Goal: Transaction & Acquisition: Book appointment/travel/reservation

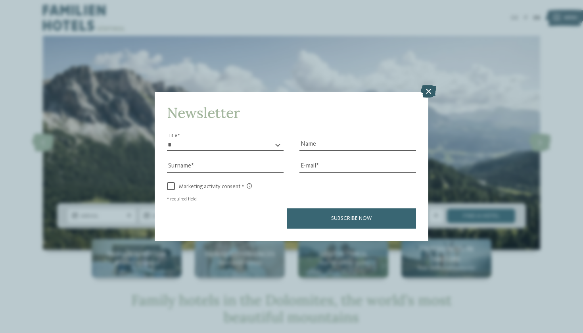
click at [427, 85] on icon at bounding box center [428, 91] width 15 height 13
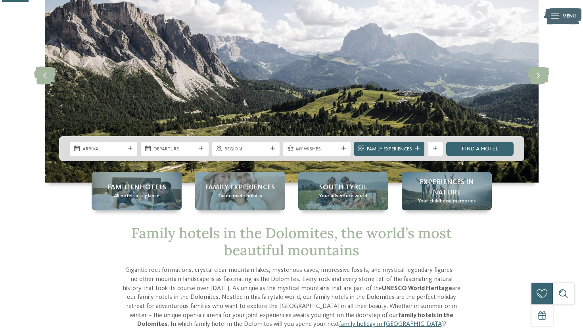
scroll to position [68, 0]
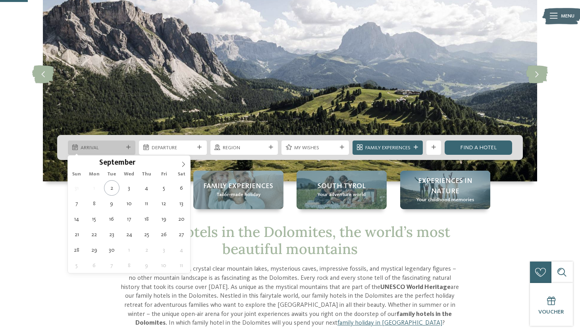
click at [125, 147] on div at bounding box center [128, 147] width 7 height 4
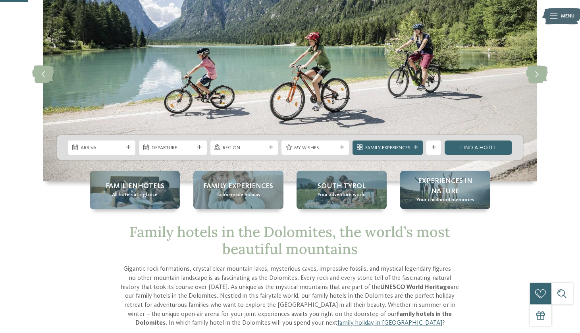
click at [264, 296] on p "Gigantic rock formations, crystal clear mountain lakes, mysterious caves, impre…" at bounding box center [290, 296] width 340 height 63
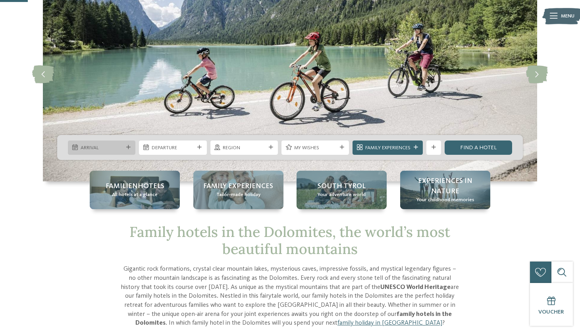
click at [128, 145] on icon at bounding box center [128, 147] width 4 height 4
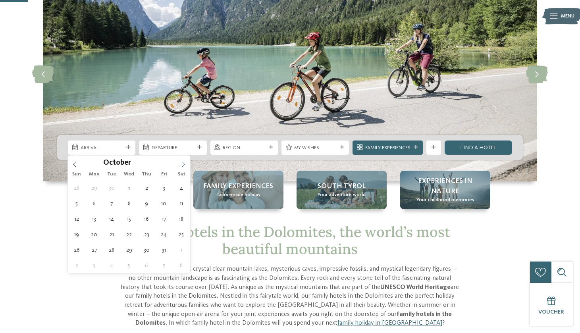
click at [183, 164] on icon at bounding box center [184, 165] width 6 height 6
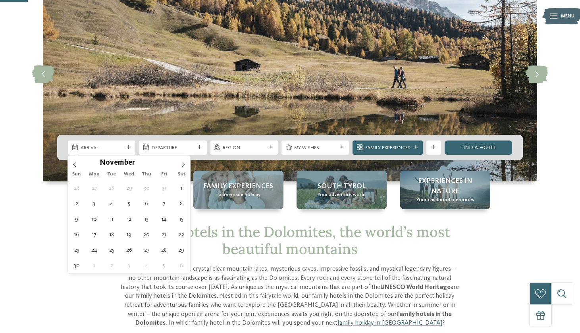
click at [183, 164] on icon at bounding box center [184, 165] width 6 height 6
type input "****"
click at [183, 164] on icon at bounding box center [184, 165] width 6 height 6
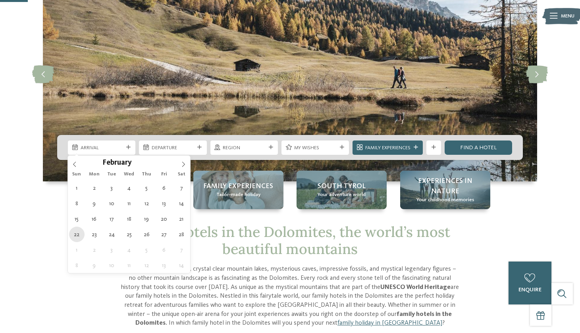
type div "22.02.2026"
type input "****"
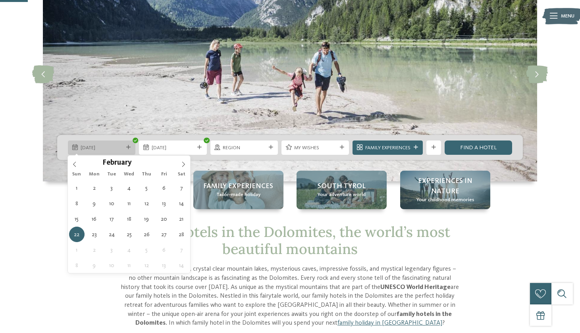
click at [127, 148] on icon at bounding box center [128, 147] width 4 height 4
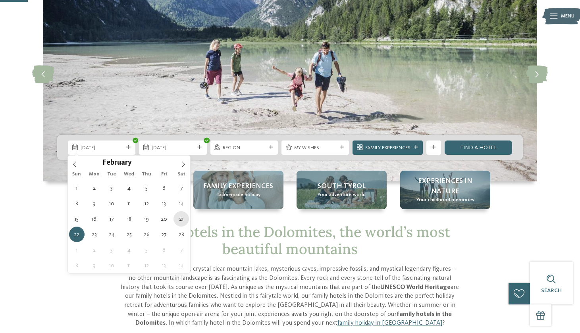
type div "21.02.2026"
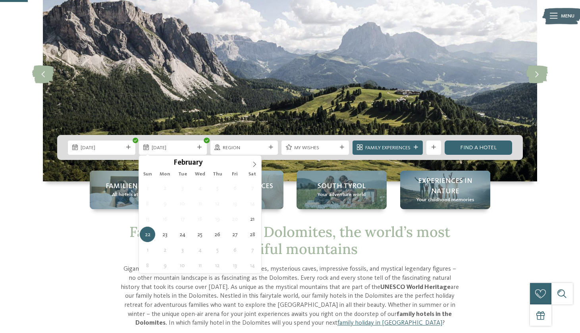
type div "28.02.2026"
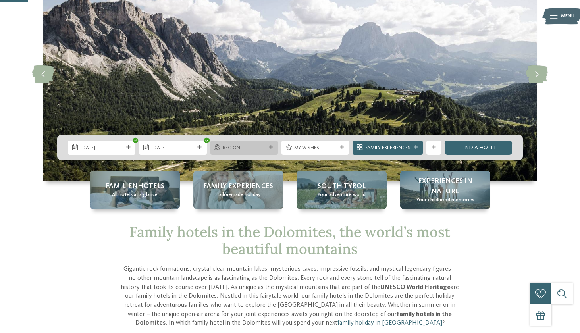
click at [269, 146] on icon at bounding box center [271, 147] width 4 height 4
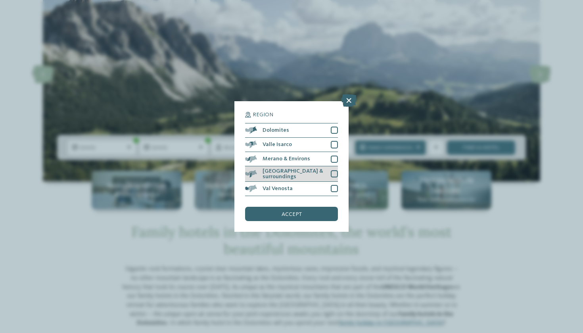
click at [335, 170] on div at bounding box center [334, 173] width 7 height 7
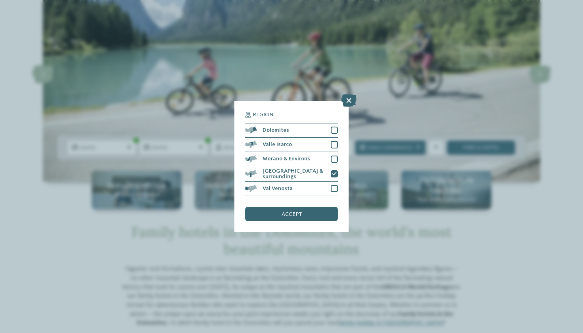
click at [263, 101] on div "Region Dolomites Valle Isarco" at bounding box center [292, 166] width 114 height 131
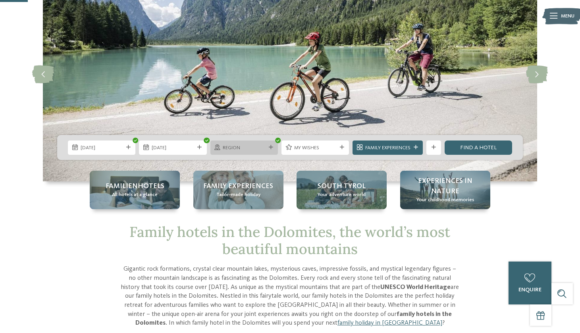
click at [262, 149] on span "Region" at bounding box center [244, 147] width 42 height 7
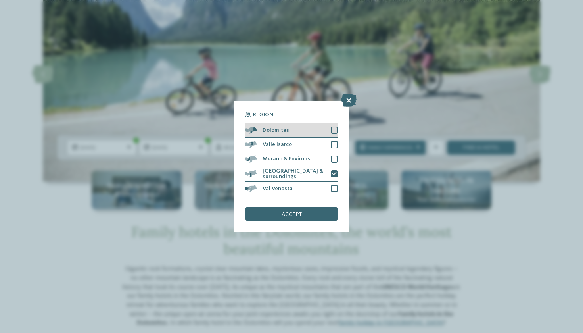
click at [333, 127] on div at bounding box center [334, 130] width 7 height 7
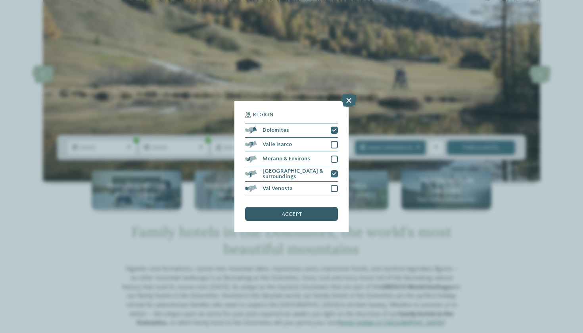
click at [301, 212] on span "accept" at bounding box center [292, 215] width 20 height 6
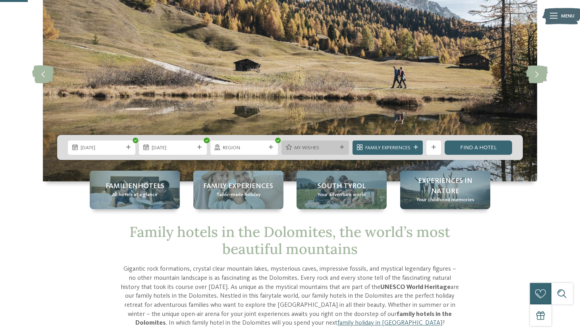
click at [317, 144] on span "My wishes" at bounding box center [315, 147] width 42 height 7
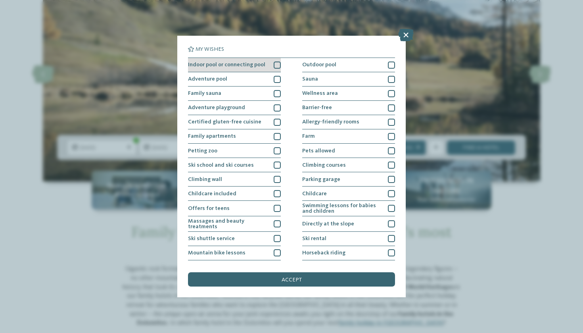
click at [274, 64] on div at bounding box center [277, 65] width 7 height 7
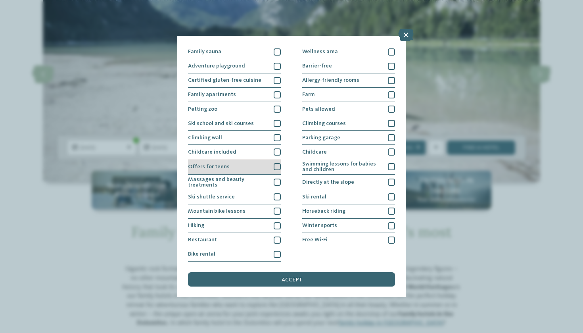
scroll to position [112, 0]
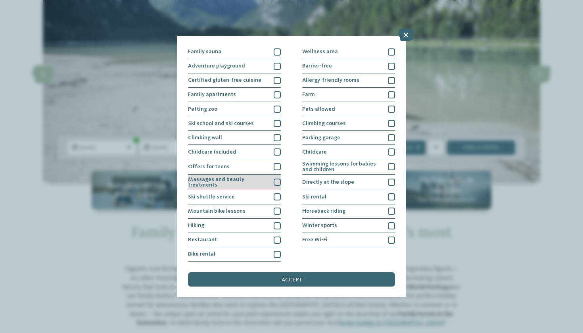
click at [277, 179] on div at bounding box center [277, 182] width 7 height 7
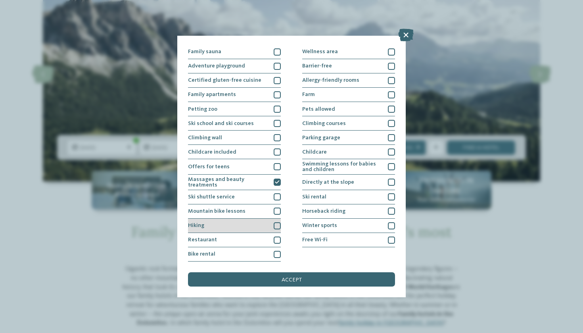
click at [274, 222] on div at bounding box center [277, 225] width 7 height 7
click at [274, 237] on div at bounding box center [277, 240] width 7 height 7
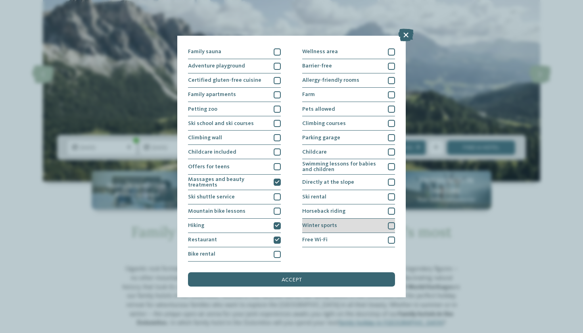
click at [383, 219] on div "Winter sports" at bounding box center [348, 226] width 93 height 14
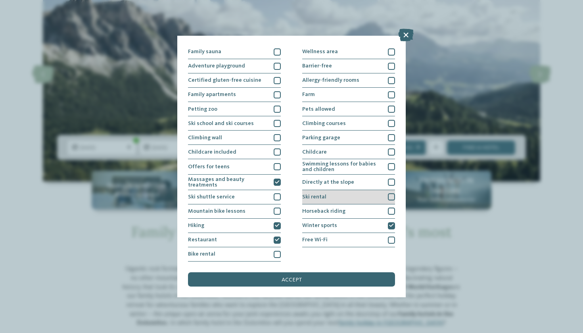
click at [388, 193] on div at bounding box center [391, 196] width 7 height 7
click at [390, 179] on div at bounding box center [391, 182] width 7 height 7
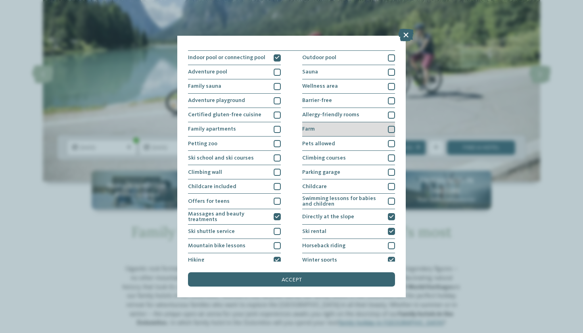
scroll to position [5, 0]
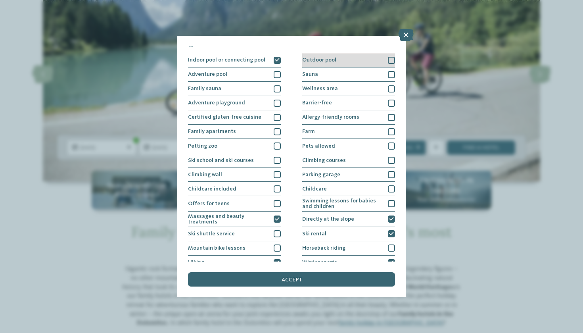
click at [388, 58] on div at bounding box center [391, 60] width 7 height 7
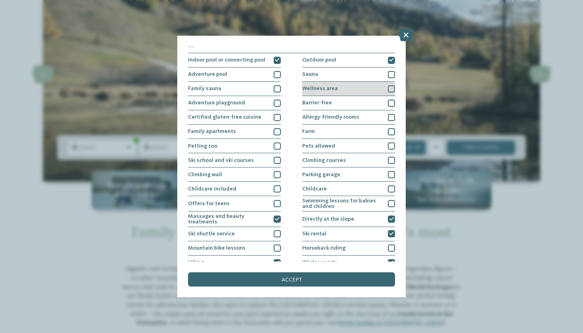
click at [390, 86] on div at bounding box center [391, 88] width 7 height 7
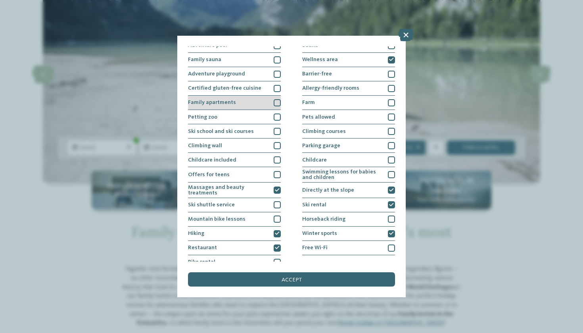
scroll to position [41, 0]
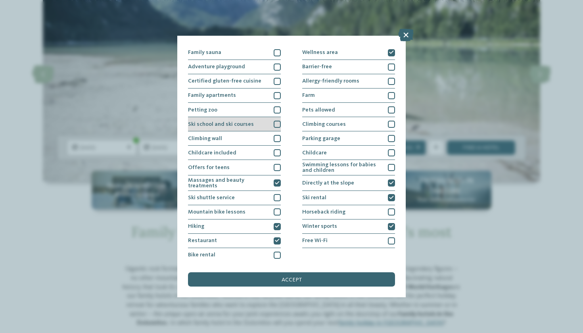
click at [275, 122] on div at bounding box center [277, 124] width 7 height 7
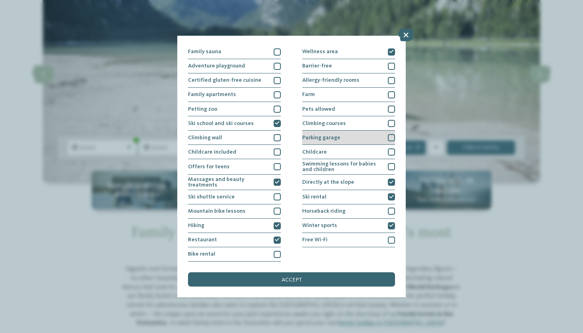
scroll to position [112, 0]
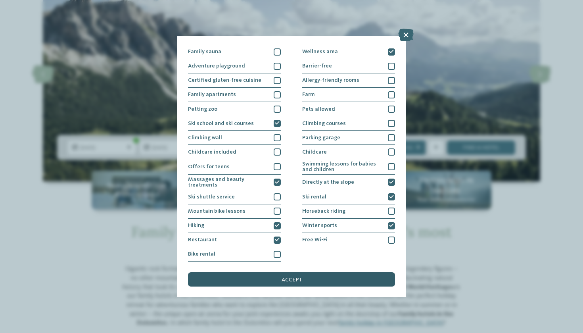
click at [293, 277] on span "accept" at bounding box center [292, 280] width 20 height 6
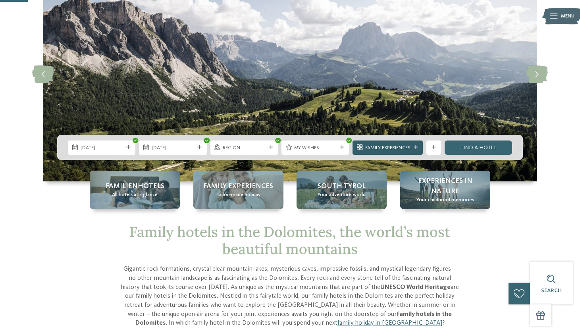
click at [396, 146] on span "Family Experiences" at bounding box center [387, 147] width 45 height 7
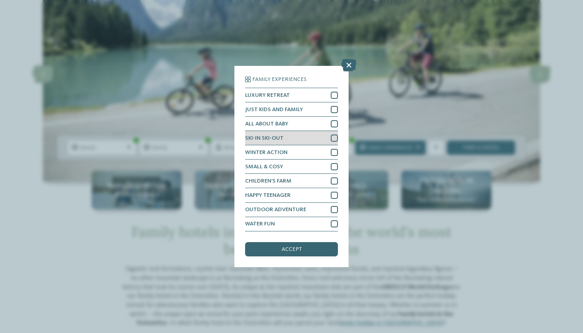
click at [331, 135] on div at bounding box center [334, 138] width 7 height 7
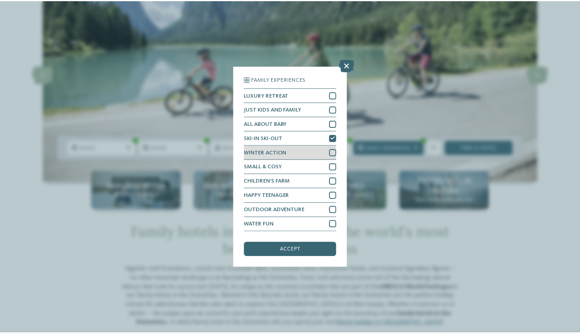
scroll to position [11, 0]
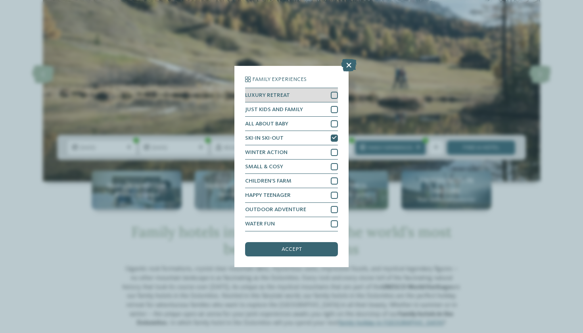
click at [331, 92] on div at bounding box center [334, 95] width 7 height 7
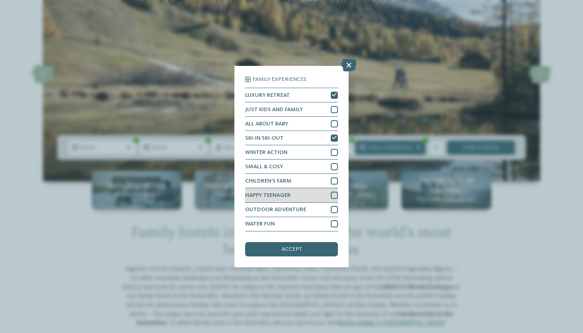
click at [331, 192] on div at bounding box center [334, 195] width 7 height 7
click at [331, 206] on div at bounding box center [334, 209] width 7 height 7
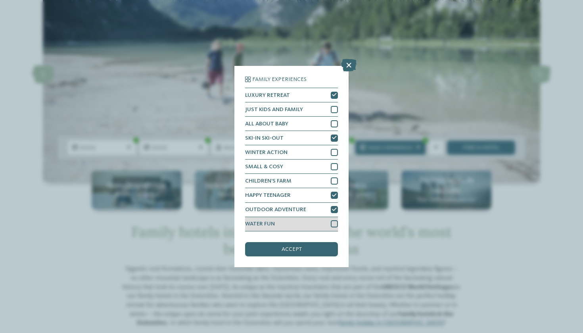
click at [332, 220] on div at bounding box center [334, 223] width 7 height 7
click at [336, 149] on div at bounding box center [334, 152] width 7 height 7
click at [331, 106] on div at bounding box center [334, 109] width 7 height 7
click at [286, 246] on span "accept" at bounding box center [292, 249] width 20 height 6
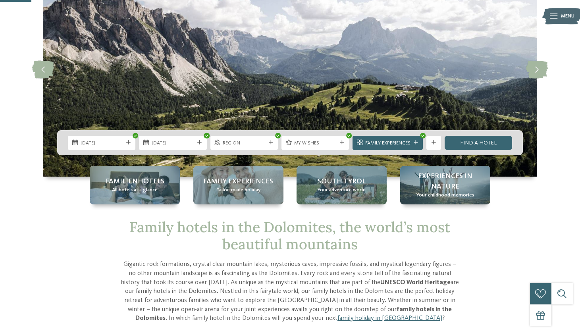
scroll to position [82, 0]
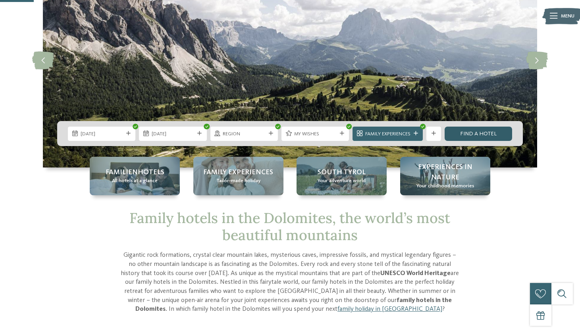
click at [491, 131] on link "Find a hotel" at bounding box center [478, 134] width 67 height 14
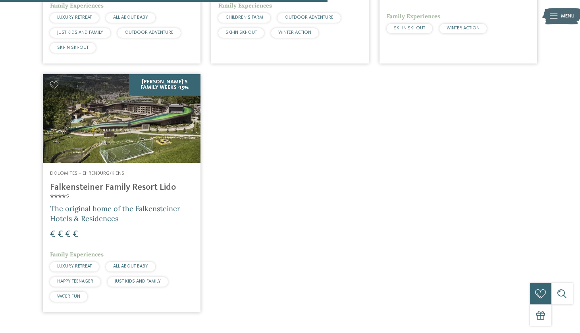
scroll to position [496, 0]
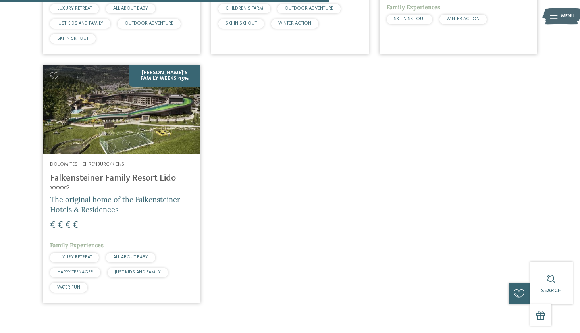
click at [136, 195] on span "The original home of the Falkensteiner Hotels & Residences" at bounding box center [115, 204] width 130 height 19
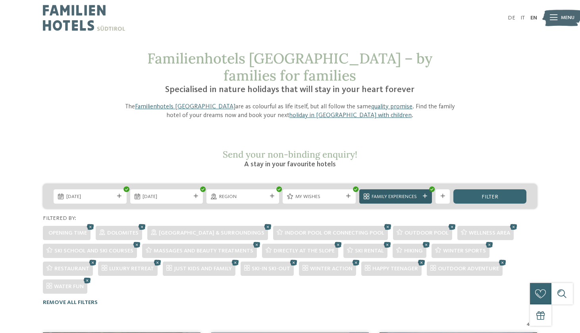
click at [418, 193] on span "Family Experiences" at bounding box center [396, 196] width 48 height 7
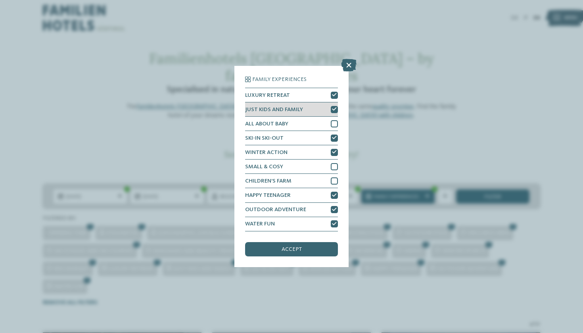
click at [332, 107] on icon at bounding box center [334, 109] width 5 height 4
click at [281, 242] on div "accept" at bounding box center [291, 249] width 93 height 14
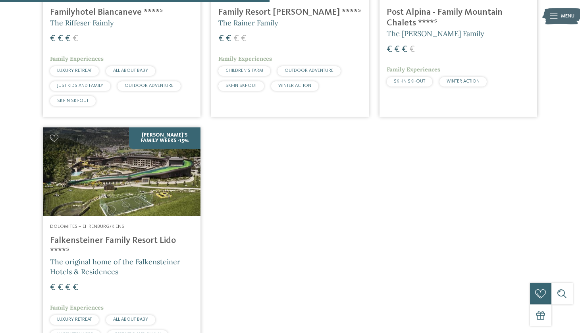
scroll to position [426, 0]
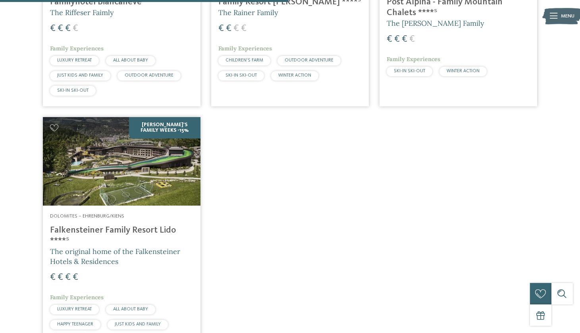
click at [150, 225] on h4 "Falkensteiner Family Resort Lido ****ˢ" at bounding box center [121, 235] width 143 height 21
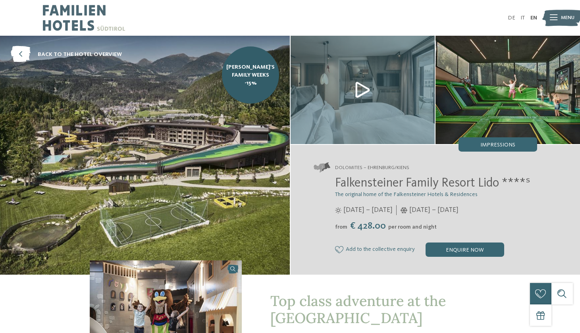
click at [358, 185] on span "Falkensteiner Family Resort Lido ****ˢ" at bounding box center [432, 183] width 195 height 13
click at [504, 144] on span "Impressions" at bounding box center [497, 145] width 35 height 6
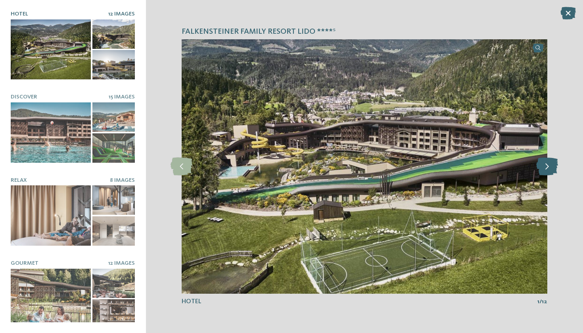
click at [553, 167] on icon at bounding box center [548, 167] width 22 height 18
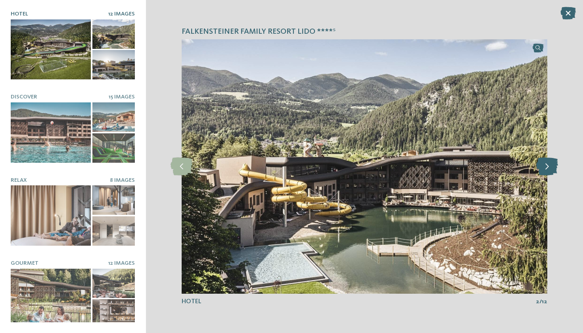
click at [553, 167] on icon at bounding box center [548, 167] width 22 height 18
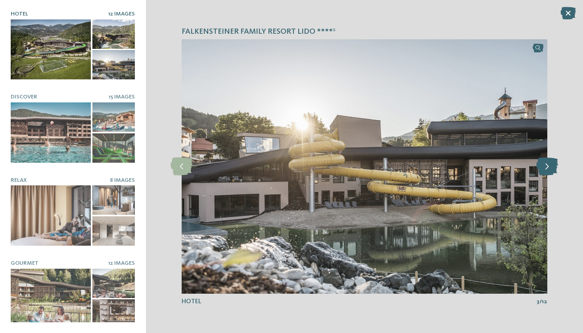
click at [553, 168] on icon at bounding box center [548, 167] width 22 height 18
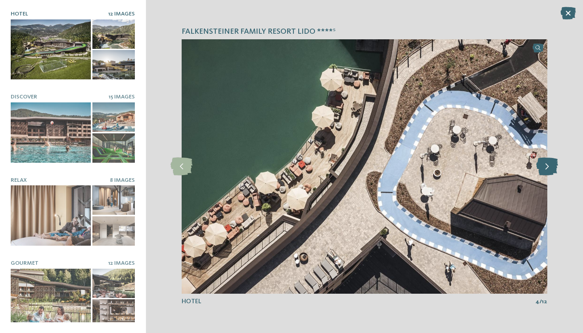
click at [553, 168] on icon at bounding box center [548, 167] width 22 height 18
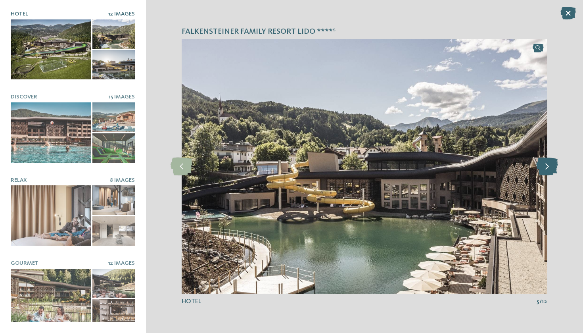
click at [553, 169] on icon at bounding box center [548, 167] width 22 height 18
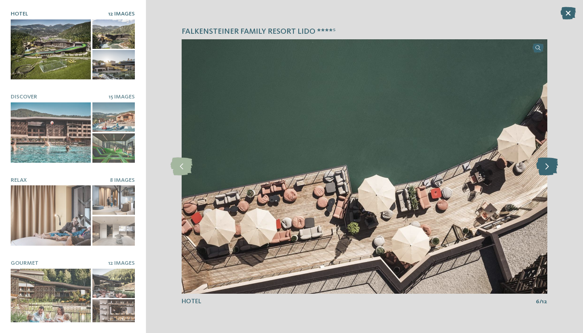
click at [553, 169] on icon at bounding box center [548, 167] width 22 height 18
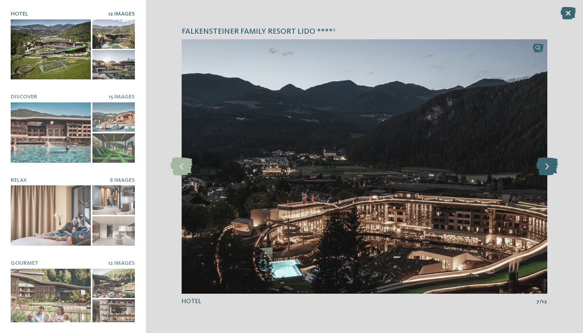
click at [553, 169] on icon at bounding box center [548, 167] width 22 height 18
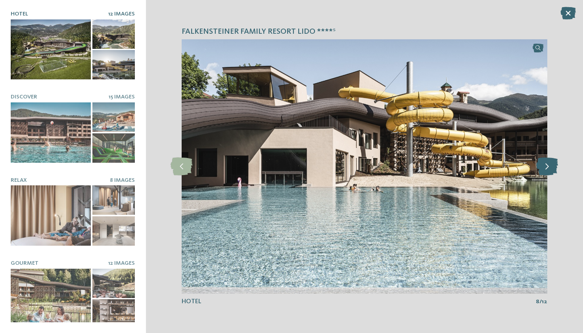
click at [553, 169] on icon at bounding box center [548, 167] width 22 height 18
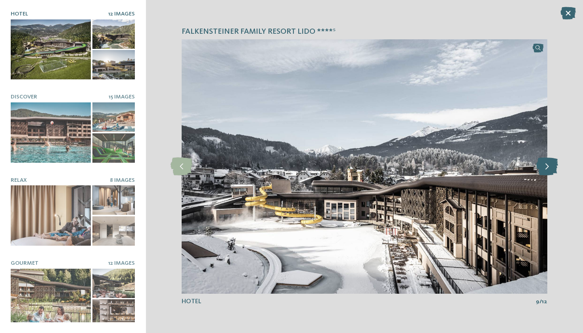
click at [553, 169] on icon at bounding box center [548, 167] width 22 height 18
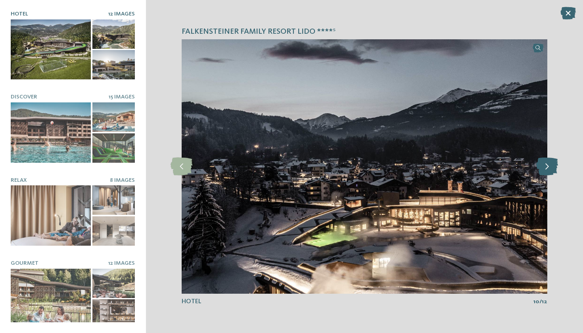
click at [553, 169] on icon at bounding box center [548, 167] width 22 height 18
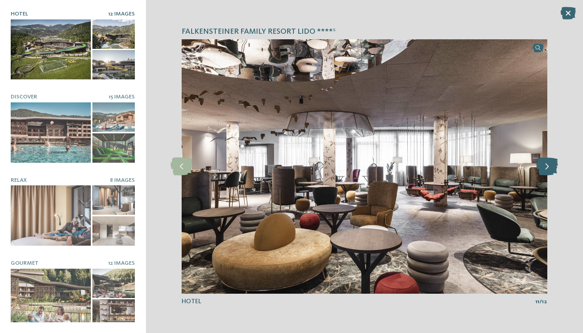
click at [553, 169] on icon at bounding box center [548, 167] width 22 height 18
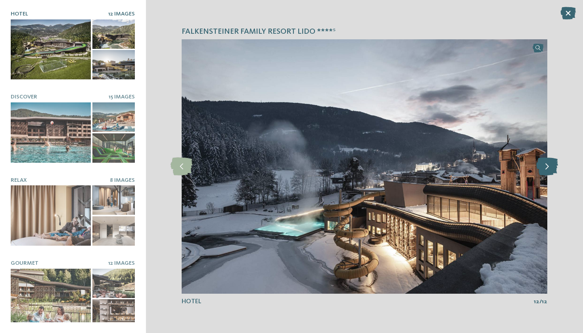
click at [553, 169] on icon at bounding box center [548, 167] width 22 height 18
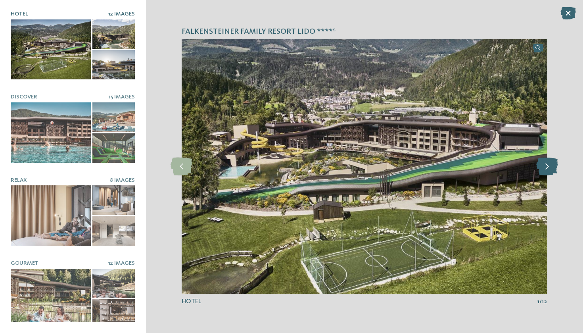
click at [553, 169] on icon at bounding box center [548, 167] width 22 height 18
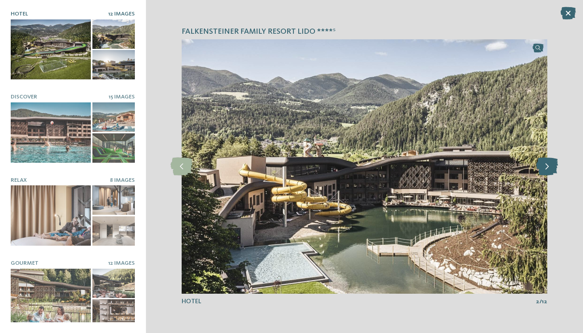
click at [553, 169] on icon at bounding box center [548, 167] width 22 height 18
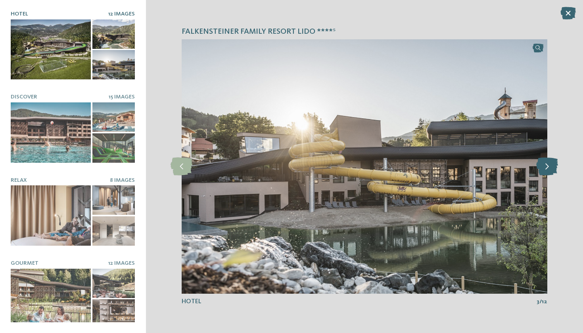
click at [553, 169] on icon at bounding box center [548, 167] width 22 height 18
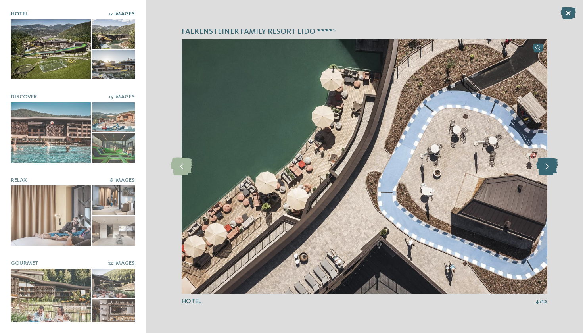
click at [553, 169] on icon at bounding box center [548, 167] width 22 height 18
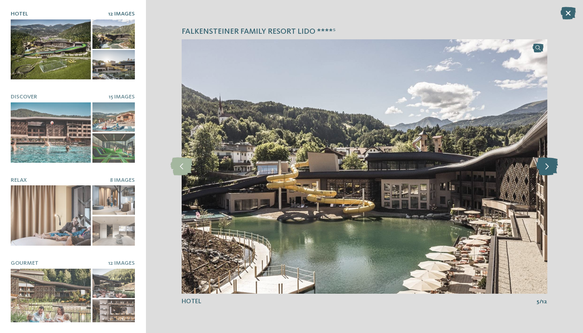
click at [553, 169] on icon at bounding box center [548, 167] width 22 height 18
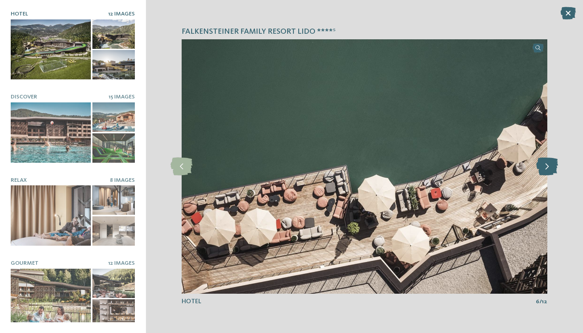
click at [553, 169] on icon at bounding box center [548, 167] width 22 height 18
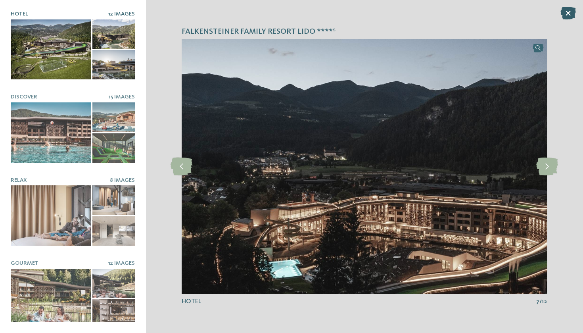
click at [572, 9] on icon at bounding box center [568, 13] width 15 height 13
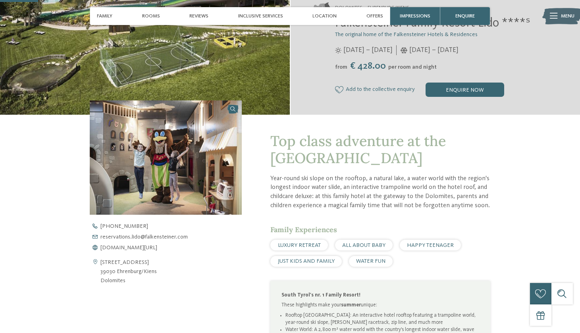
scroll to position [162, 0]
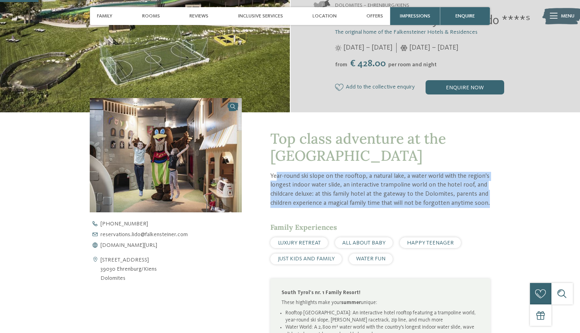
drag, startPoint x: 277, startPoint y: 194, endPoint x: 304, endPoint y: 223, distance: 39.1
click at [304, 208] on p "Year-round ski slope on the rooftop, a natural lake, a water world with the reg…" at bounding box center [379, 190] width 219 height 36
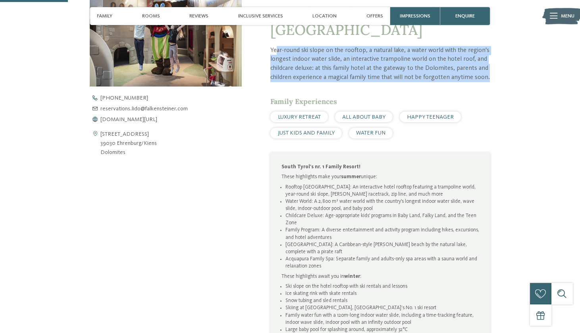
scroll to position [291, 0]
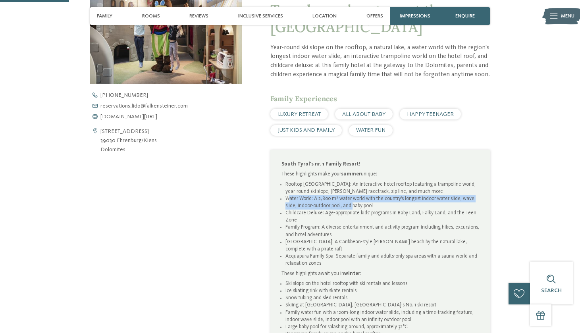
drag, startPoint x: 289, startPoint y: 211, endPoint x: 352, endPoint y: 220, distance: 64.2
click at [352, 210] on li "Water World: A 2,800 m² water world with the country's longest indoor water sli…" at bounding box center [382, 202] width 194 height 14
click at [370, 210] on li "Water World: A 2,800 m² water world with the country's longest indoor water sli…" at bounding box center [382, 202] width 194 height 14
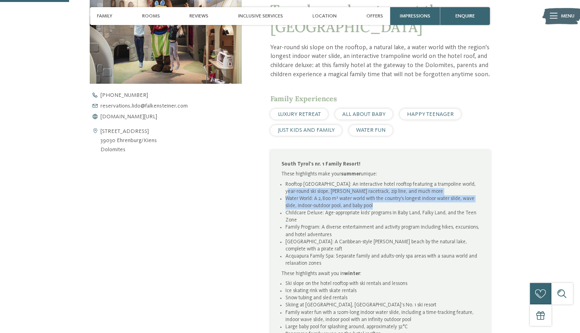
drag, startPoint x: 377, startPoint y: 220, endPoint x: 285, endPoint y: 209, distance: 92.7
click at [285, 209] on ul "Rooftop Sky Adventure Park: An interactive hotel rooftop featuring a trampoline…" at bounding box center [380, 224] width 198 height 87
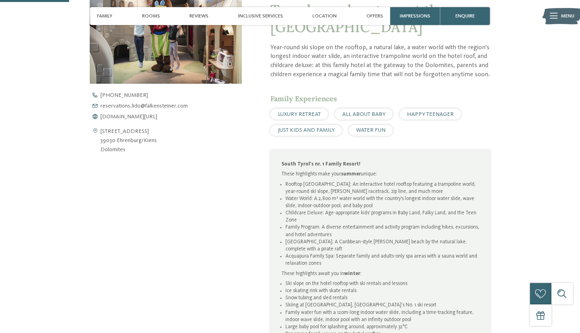
click at [288, 195] on li "Rooftop Sky Adventure Park: An interactive hotel rooftop featuring a trampoline…" at bounding box center [382, 188] width 194 height 14
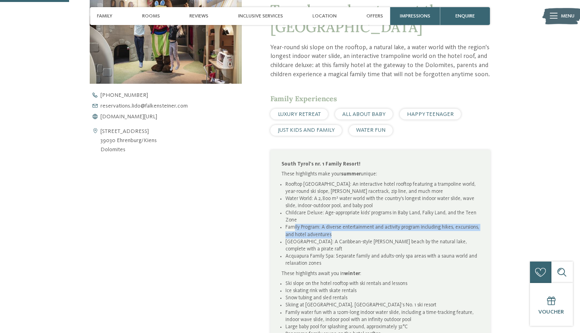
drag, startPoint x: 293, startPoint y: 241, endPoint x: 341, endPoint y: 249, distance: 49.1
click at [341, 238] on li "Family Program: A diverse entertainment and activity program including hikes, e…" at bounding box center [382, 231] width 194 height 14
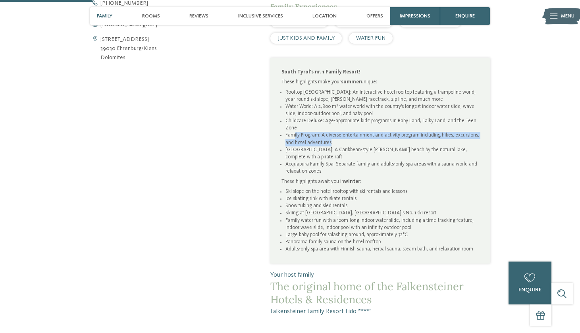
scroll to position [389, 0]
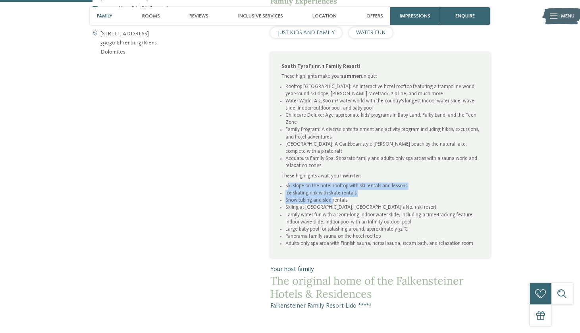
drag, startPoint x: 289, startPoint y: 191, endPoint x: 330, endPoint y: 206, distance: 43.8
click at [330, 206] on ul "Ski slope on the hotel rooftop with ski rentals and lessons Ice skating rink wi…" at bounding box center [380, 215] width 198 height 65
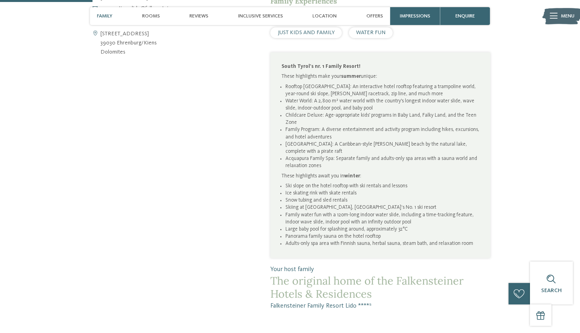
click at [287, 210] on li "Skiing at Kronplatz, South Tyrol’s No. 1 ski resort" at bounding box center [382, 207] width 194 height 7
click at [296, 211] on li "Skiing at Kronplatz, South Tyrol’s No. 1 ski resort" at bounding box center [382, 207] width 194 height 7
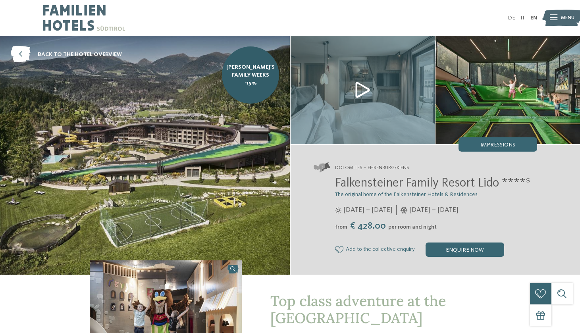
scroll to position [0, 0]
click at [21, 58] on icon at bounding box center [21, 54] width 20 height 16
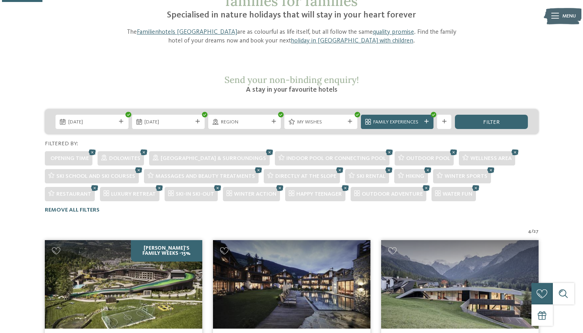
scroll to position [60, 0]
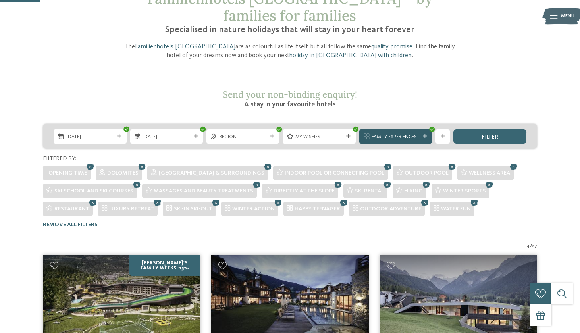
click at [408, 133] on span "Family Experiences" at bounding box center [396, 136] width 48 height 7
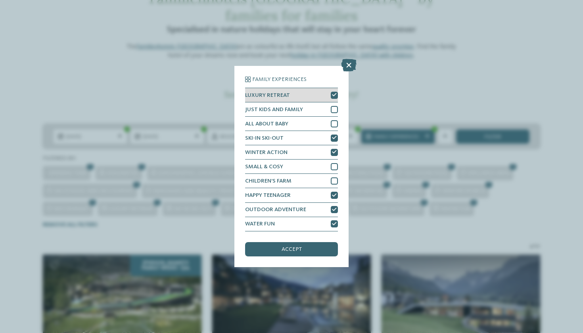
click at [331, 92] on div at bounding box center [334, 95] width 7 height 7
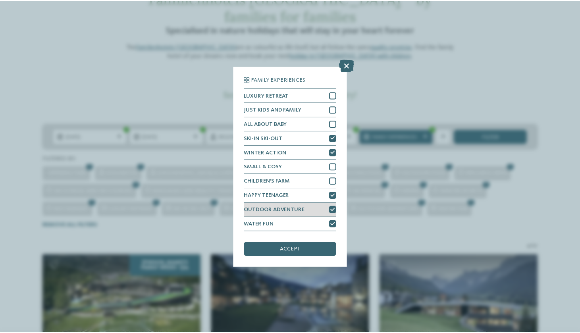
scroll to position [11, 0]
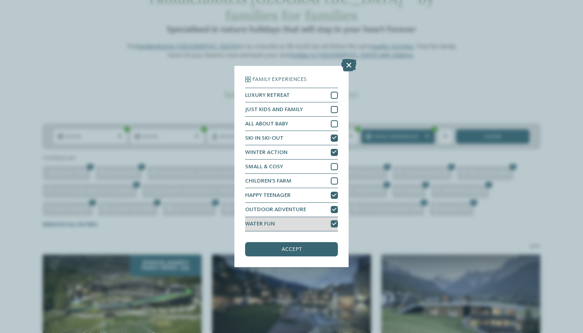
click at [332, 220] on div at bounding box center [334, 223] width 7 height 7
click at [294, 246] on span "accept" at bounding box center [292, 249] width 20 height 6
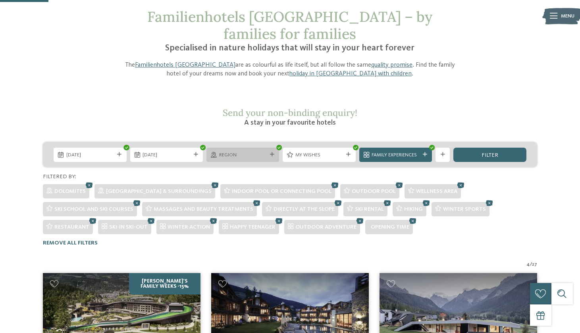
scroll to position [19, 0]
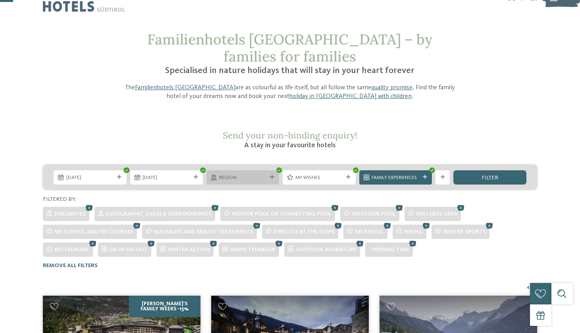
click at [229, 170] on div "Region" at bounding box center [242, 177] width 73 height 14
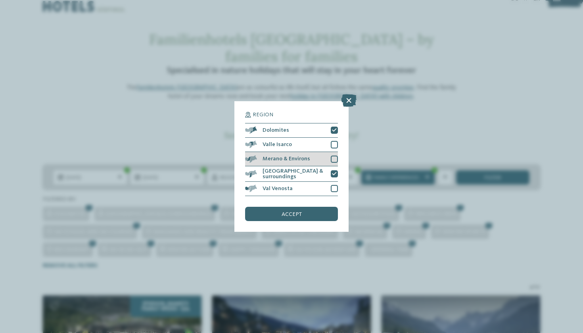
click at [334, 156] on div at bounding box center [334, 159] width 7 height 7
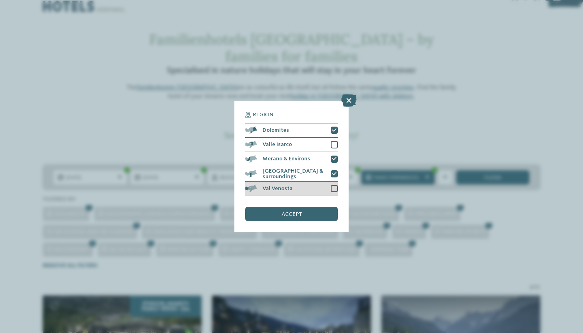
click at [334, 185] on div at bounding box center [334, 188] width 7 height 7
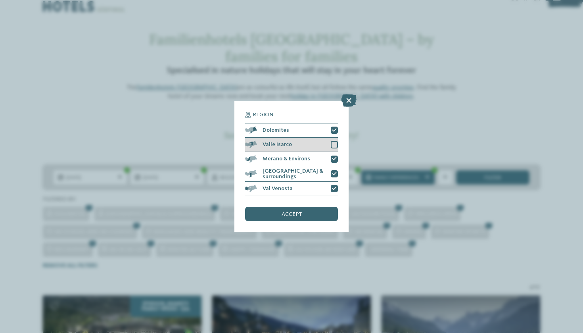
click at [335, 138] on div "Valle Isarco" at bounding box center [291, 145] width 93 height 14
click at [285, 212] on span "accept" at bounding box center [292, 215] width 20 height 6
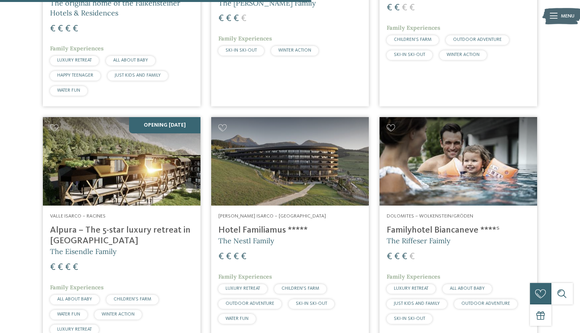
scroll to position [465, 0]
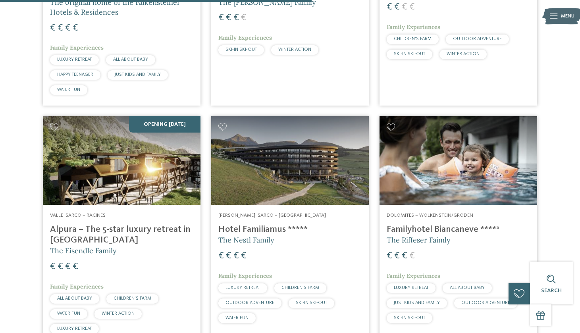
click at [108, 224] on h4 "Alpura – The 5-star luxury retreat in [GEOGRAPHIC_DATA]" at bounding box center [121, 234] width 143 height 21
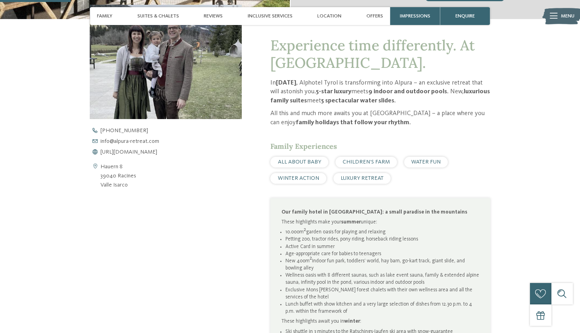
scroll to position [281, 0]
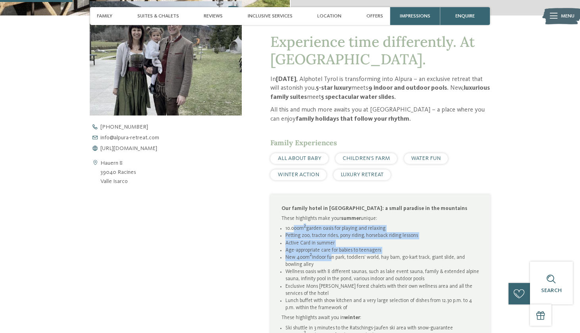
drag, startPoint x: 294, startPoint y: 219, endPoint x: 328, endPoint y: 251, distance: 47.2
click at [328, 251] on ul "10.000m 2 garden oasis for playing and relaxing Petting zoo, tractor rides, pon…" at bounding box center [380, 268] width 198 height 87
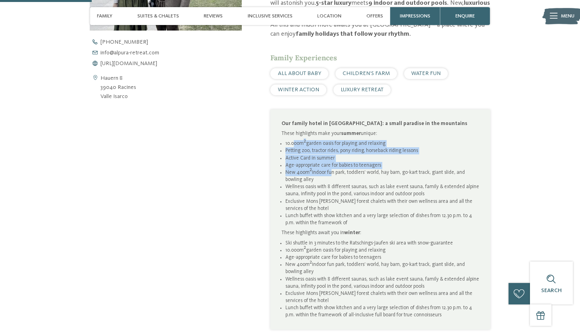
scroll to position [379, 0]
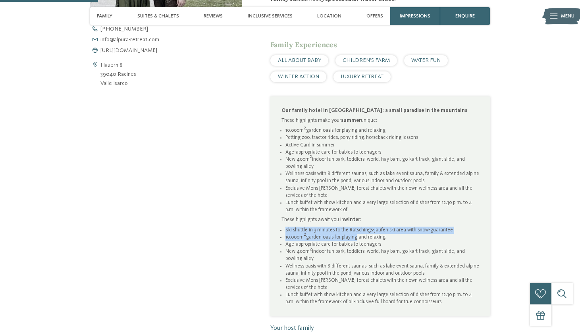
drag, startPoint x: 318, startPoint y: 214, endPoint x: 355, endPoint y: 223, distance: 38.2
click at [356, 224] on div "Our family hotel in [GEOGRAPHIC_DATA]: a small paradise in the mountains These …" at bounding box center [380, 206] width 198 height 199
click at [335, 241] on li "Age-appropriate care for babies to teenagers" at bounding box center [382, 244] width 194 height 7
click at [349, 227] on li "Ski shuttle in 3 minutes to the Ratschings-Jaufen ski area with snow-guarantee" at bounding box center [382, 230] width 194 height 7
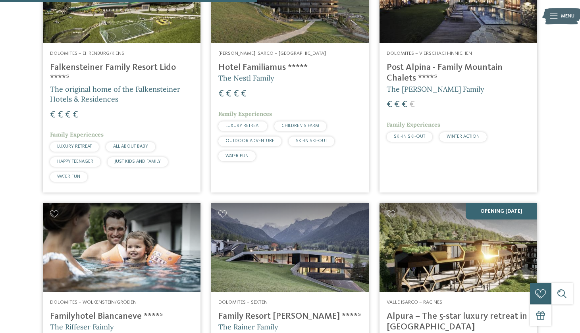
scroll to position [387, 0]
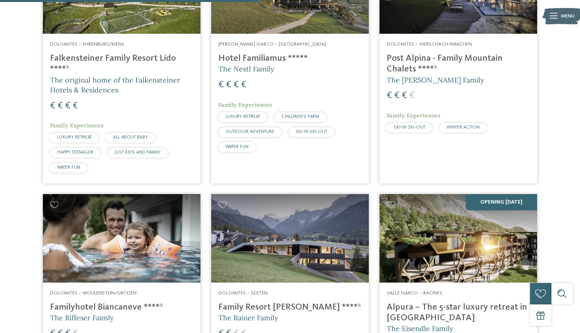
click at [421, 53] on h4 "Post Alpina - Family Mountain Chalets ****ˢ" at bounding box center [458, 63] width 143 height 21
click at [410, 53] on h4 "Post Alpina - Family Mountain Chalets ****ˢ" at bounding box center [458, 63] width 143 height 21
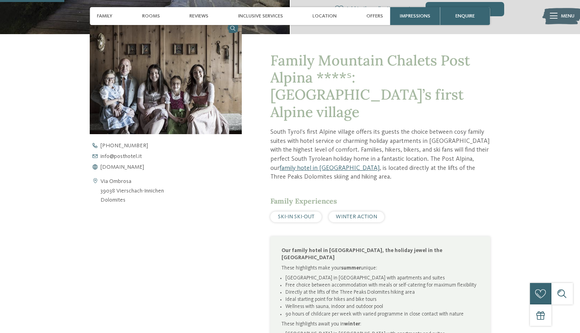
scroll to position [257, 0]
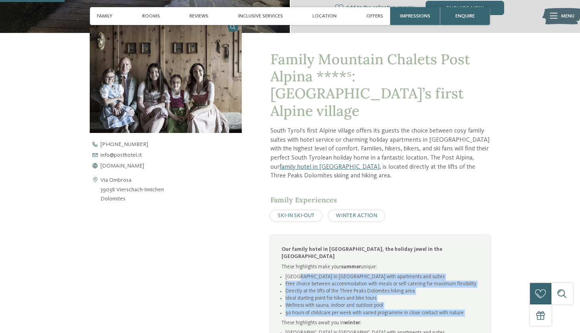
drag, startPoint x: 295, startPoint y: 246, endPoint x: 317, endPoint y: 290, distance: 48.8
click at [317, 290] on div "Our family hotel in [GEOGRAPHIC_DATA], the holiday jewel in the Dolomites These…" at bounding box center [380, 309] width 198 height 127
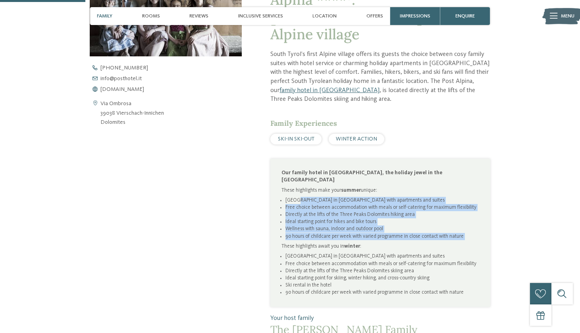
scroll to position [338, 0]
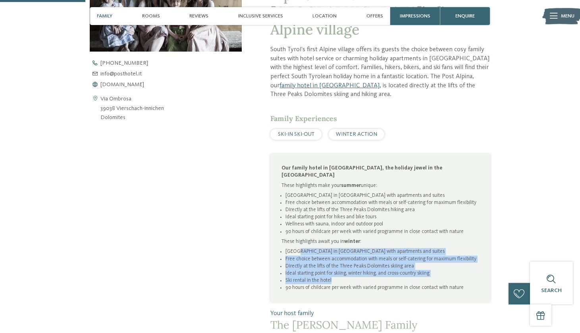
drag, startPoint x: 294, startPoint y: 221, endPoint x: 342, endPoint y: 252, distance: 56.9
click at [343, 252] on ul "[GEOGRAPHIC_DATA] in [GEOGRAPHIC_DATA] with apartments and suites Free choice b…" at bounding box center [380, 269] width 198 height 43
click at [342, 277] on li "Ski rental in the hotel" at bounding box center [382, 280] width 194 height 7
